Goal: Use online tool/utility: Utilize a website feature to perform a specific function

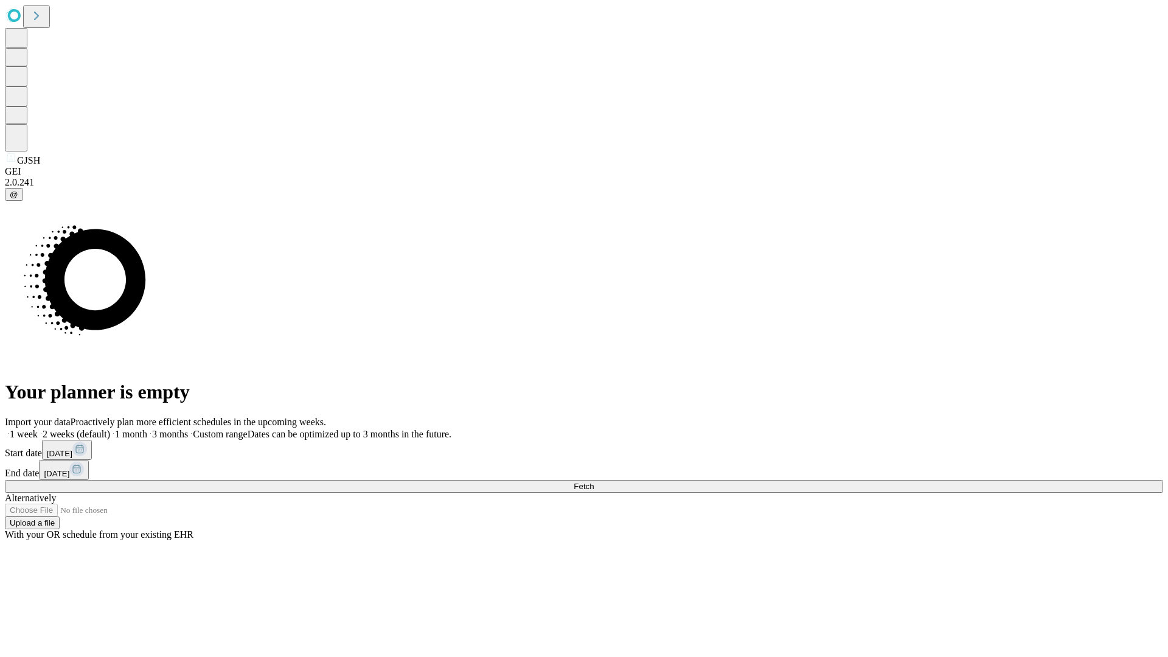
click at [594, 482] on span "Fetch" at bounding box center [584, 486] width 20 height 9
